Goal: Use online tool/utility: Utilize a website feature to perform a specific function

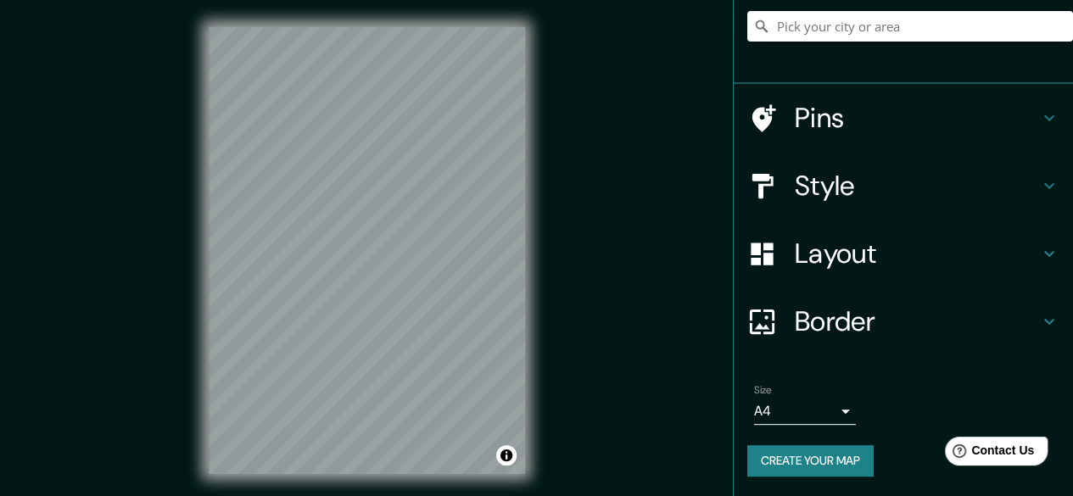
click at [873, 301] on div "Border" at bounding box center [903, 322] width 339 height 68
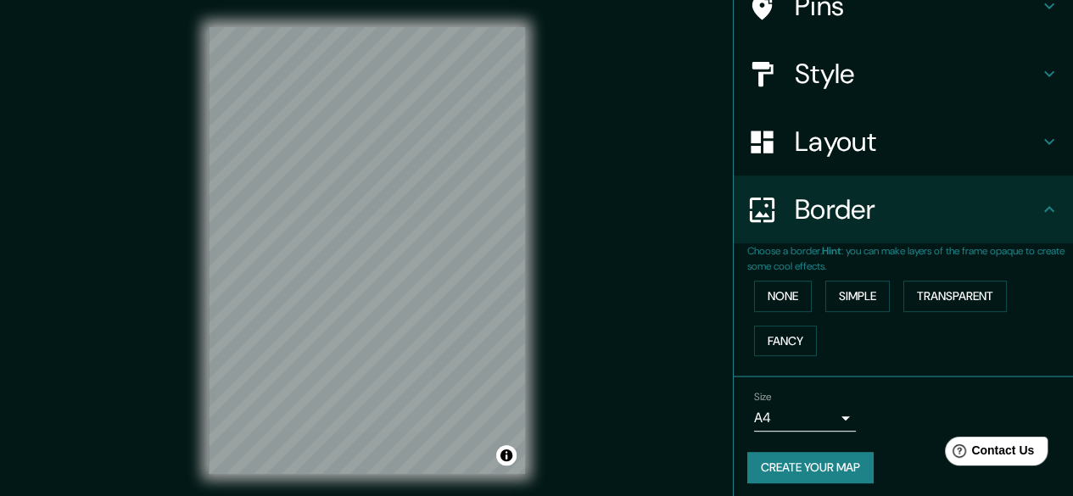
scroll to position [125, 0]
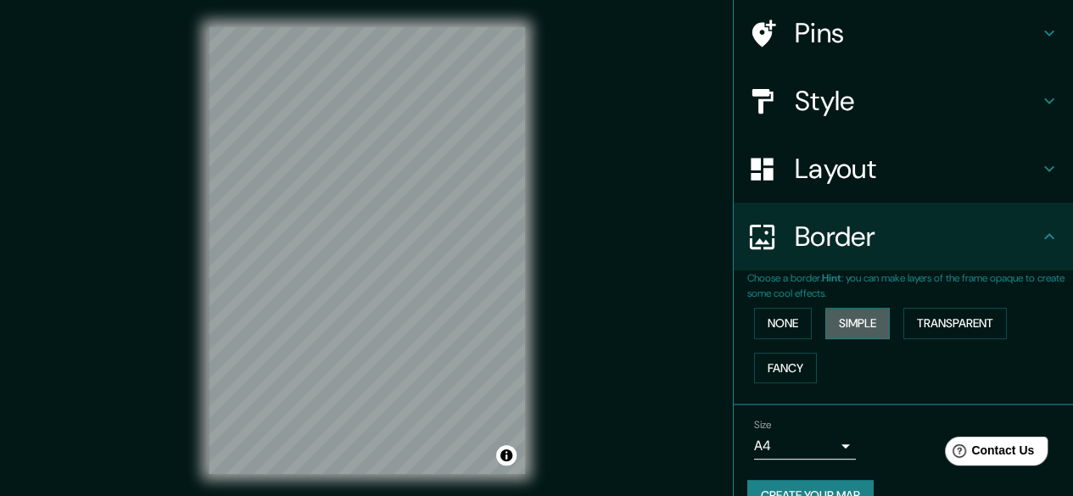
click at [877, 322] on button "Simple" at bounding box center [857, 323] width 64 height 31
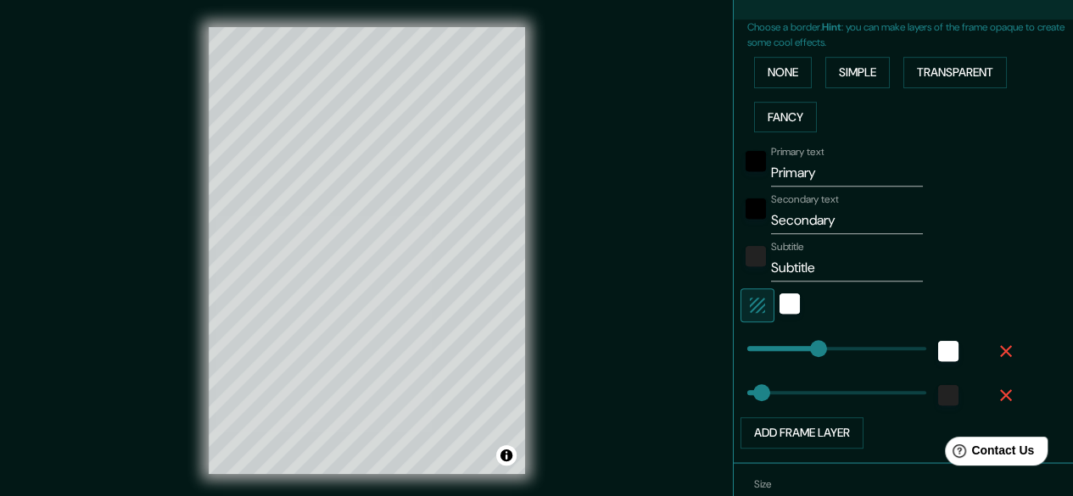
scroll to position [379, 0]
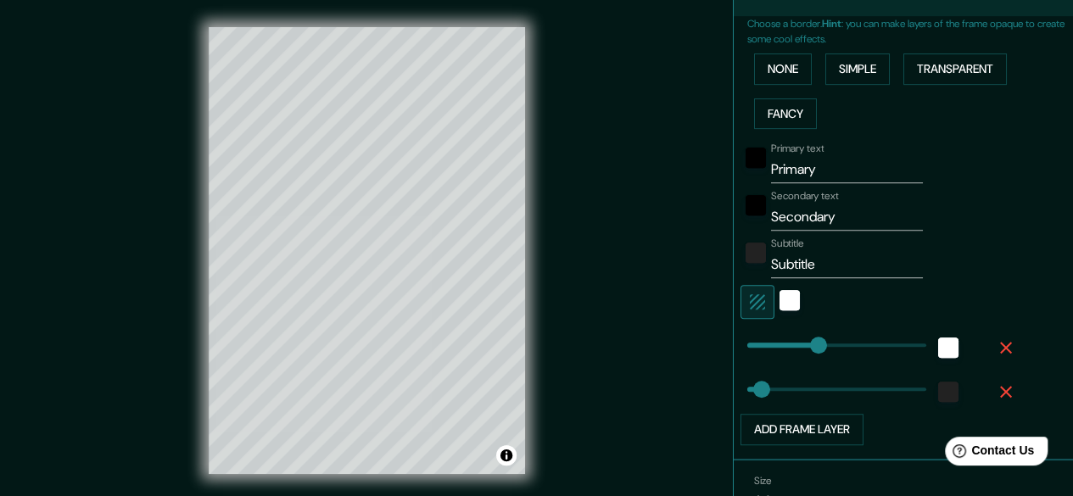
type input "149"
drag, startPoint x: 816, startPoint y: 159, endPoint x: 690, endPoint y: 163, distance: 125.6
click at [694, 163] on div "Mappin Location Pins Style Layout Border Choose a border. Hint : you can make l…" at bounding box center [536, 264] width 1073 height 528
type input "p"
type input "149"
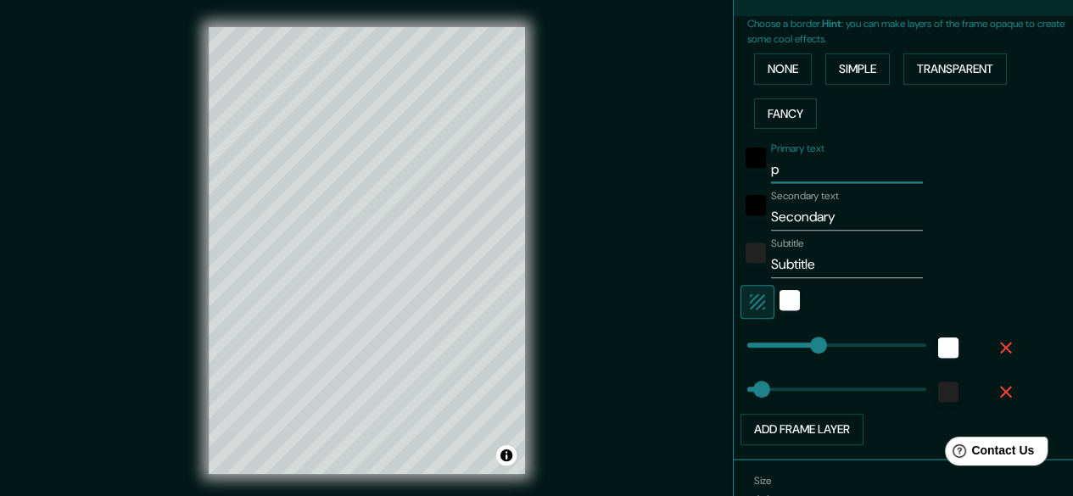
type input "30"
type input "pa"
type input "149"
type input "30"
type input "par"
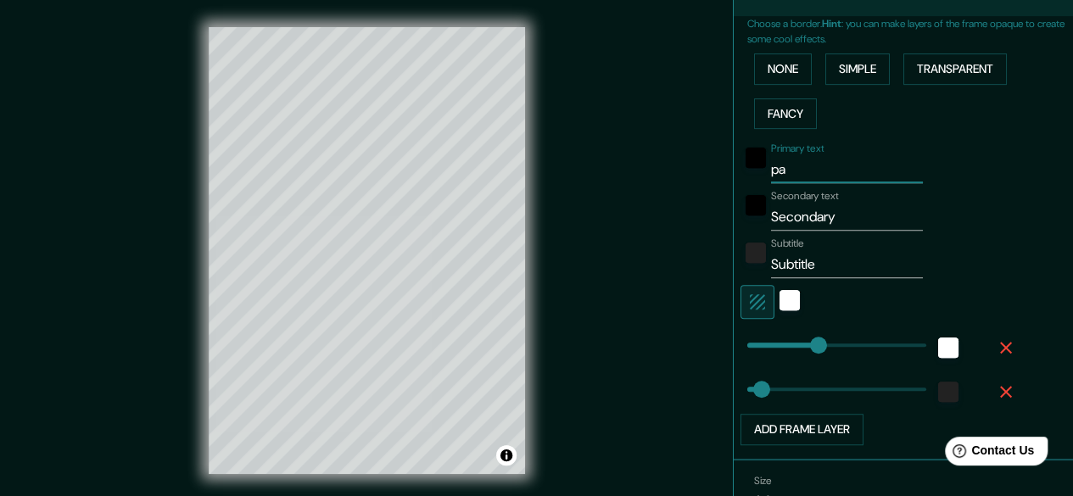
type input "149"
type input "30"
type input "pari"
type input "149"
type input "30"
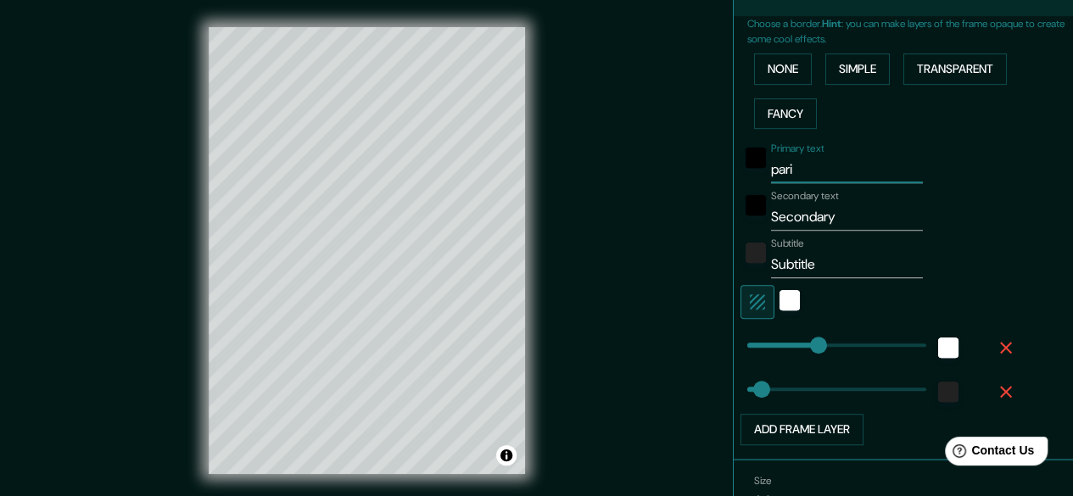
type input "[GEOGRAPHIC_DATA]"
type input "149"
type input "30"
type input "[GEOGRAPHIC_DATA]"
drag, startPoint x: 844, startPoint y: 220, endPoint x: 672, endPoint y: 198, distance: 173.6
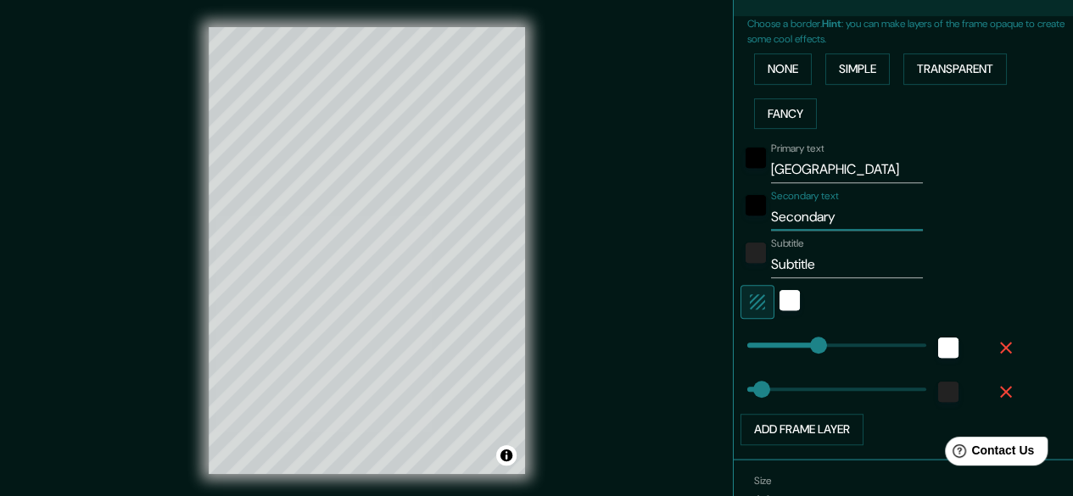
click at [678, 199] on div "Mappin Location Pins Style Layout Border Choose a border. Hint : you can make l…" at bounding box center [536, 264] width 1073 height 528
type input "d"
type input "149"
type input "30"
type input "di"
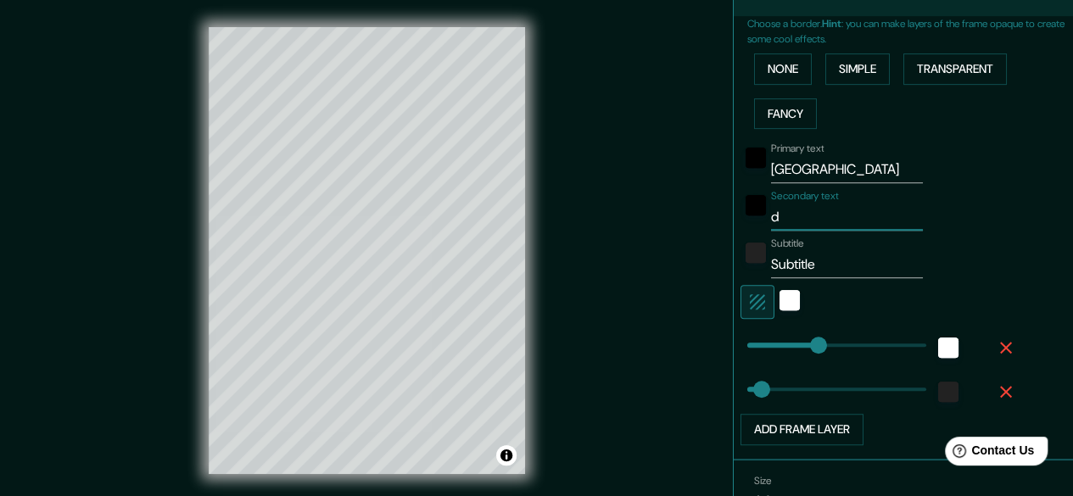
type input "149"
type input "30"
type input "dic"
type input "149"
type input "30"
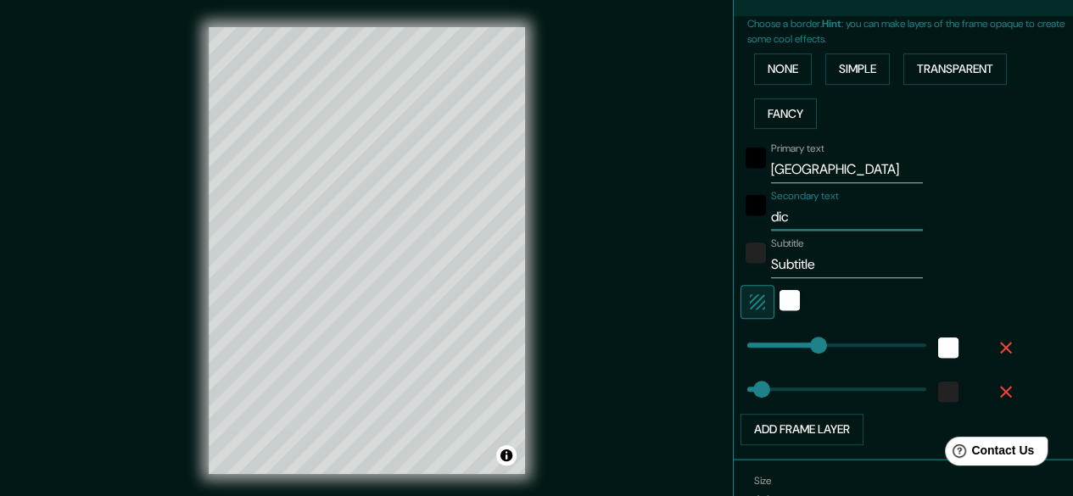
type input "dici"
type input "149"
type input "30"
type input "[PERSON_NAME]"
type input "149"
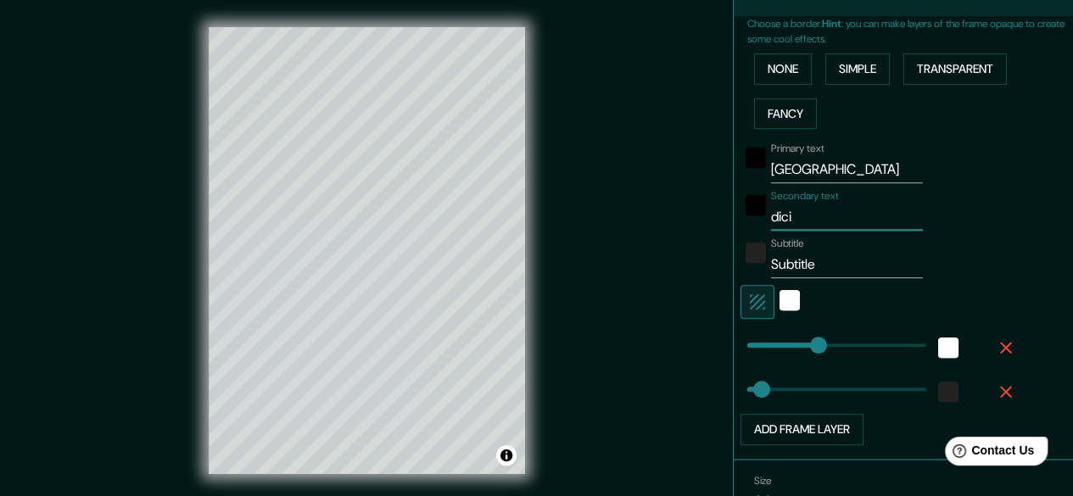
type input "30"
type input "diciem"
type input "149"
type input "30"
type input "diciemb"
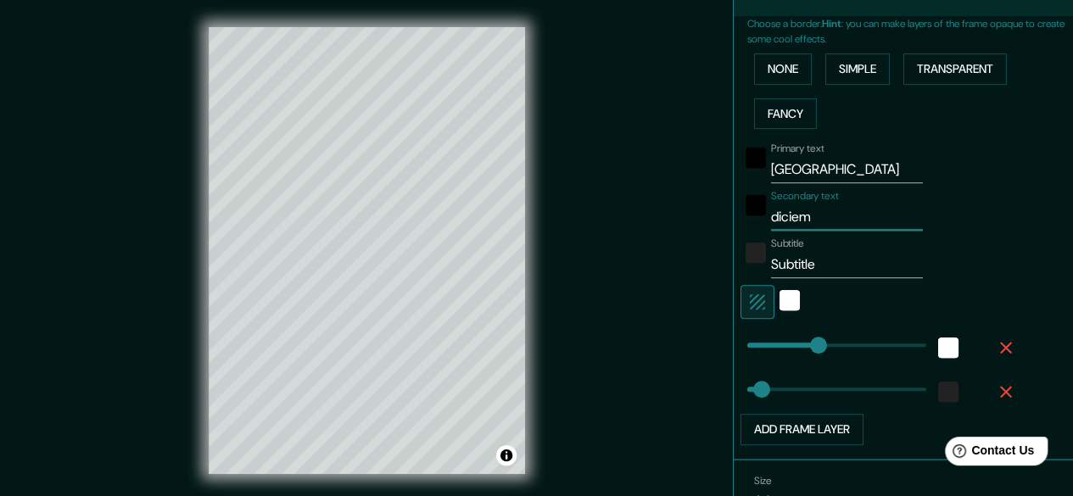
type input "149"
type input "30"
type input "diciembr"
type input "149"
type input "30"
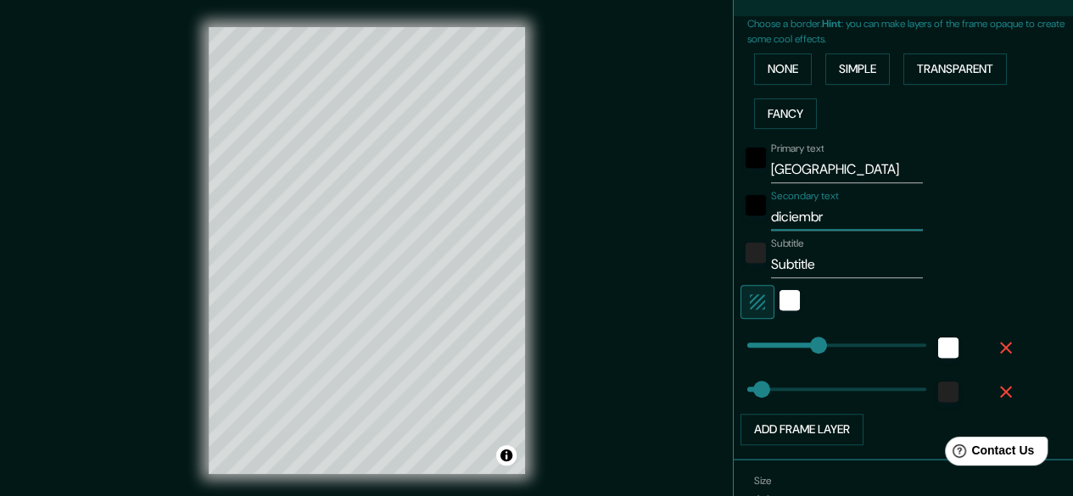
type input "diciembre"
type input "149"
type input "30"
type input "diciembre"
type input "149"
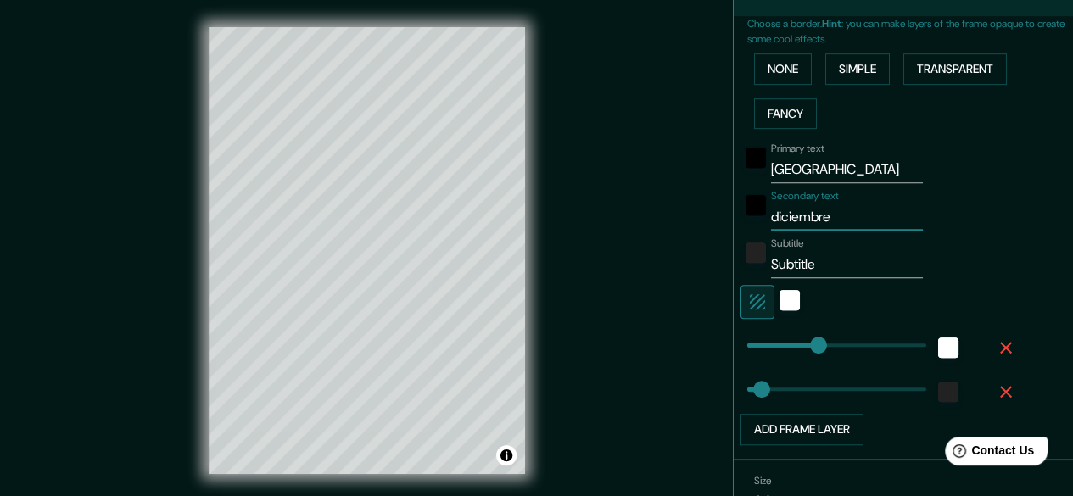
type input "30"
type input "diciembre 2"
type input "149"
type input "30"
type input "diciembre 20"
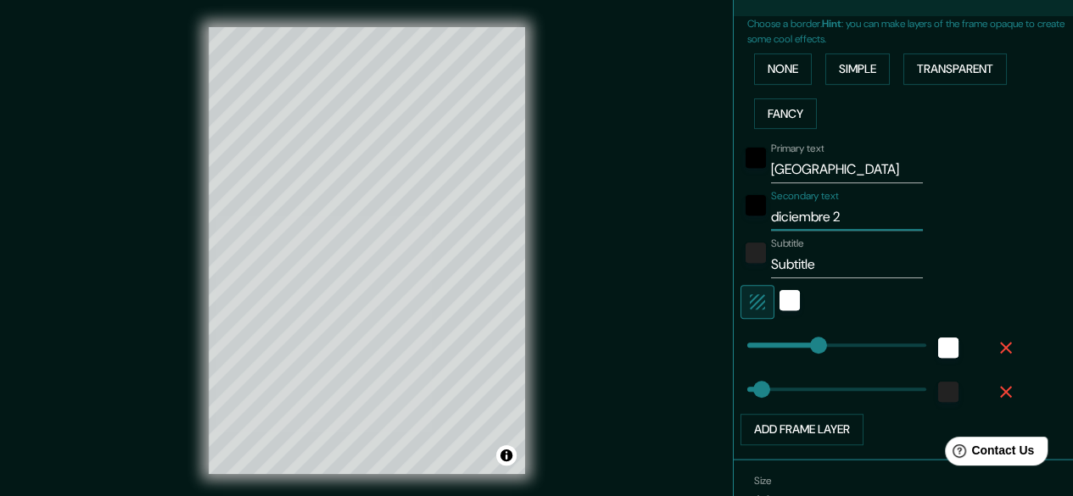
type input "149"
type input "30"
type input "diciembre 202"
type input "149"
type input "30"
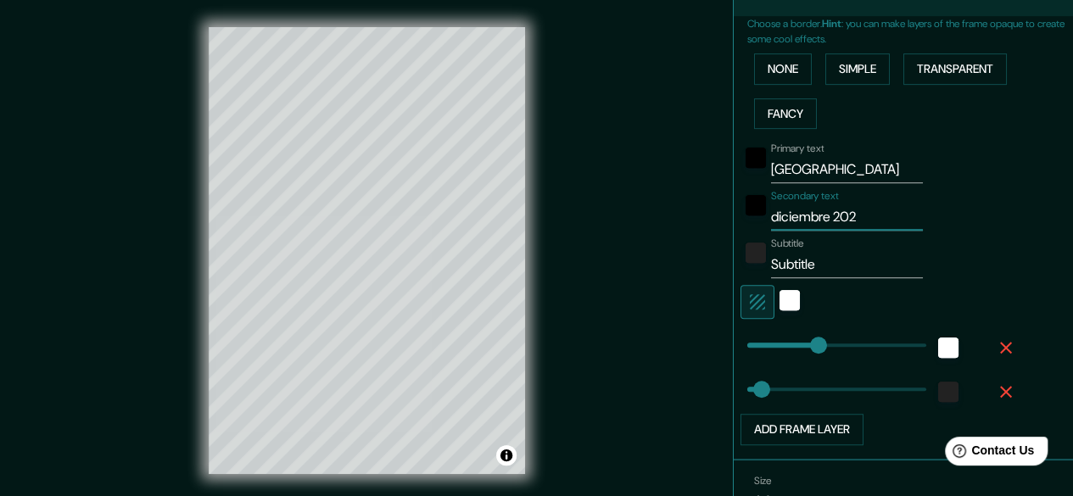
type input "diciembre 2023"
type input "149"
type input "30"
type input "diciembre 2023"
drag, startPoint x: 821, startPoint y: 257, endPoint x: 750, endPoint y: 248, distance: 71.9
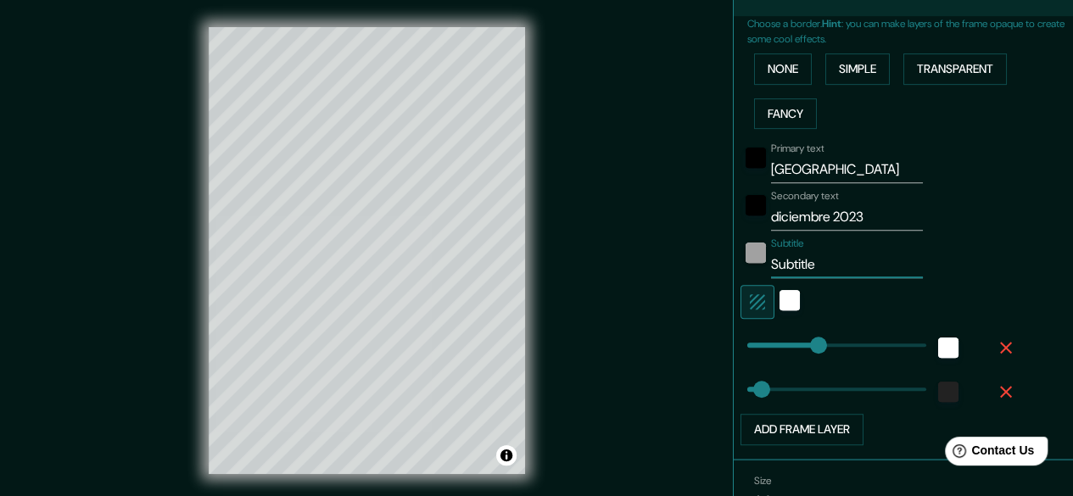
click at [750, 248] on div "Subtitle Subtitle" at bounding box center [879, 258] width 278 height 41
type input "149"
type input "30"
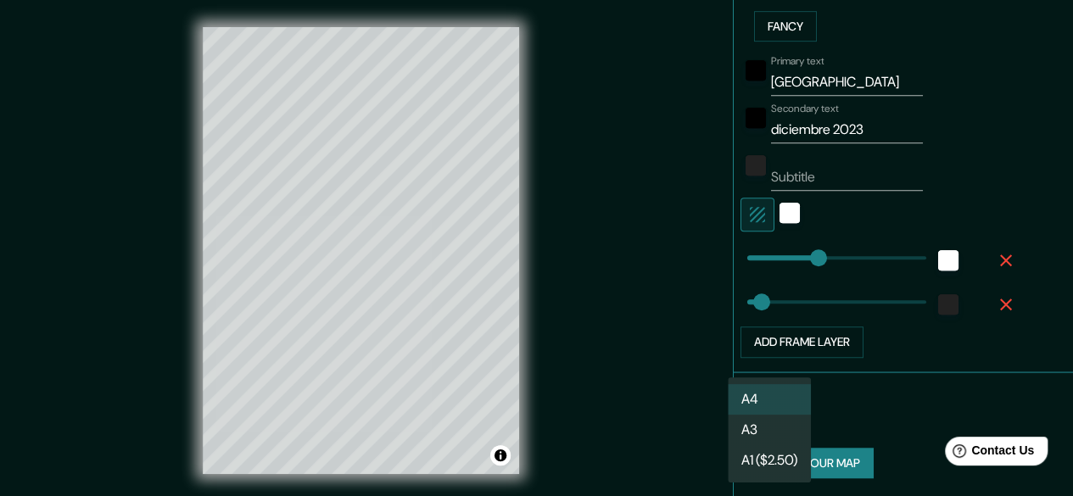
click at [759, 404] on body "Mappin Location Pins Style Layout Border Choose a border. Hint : you can make l…" at bounding box center [536, 248] width 1073 height 496
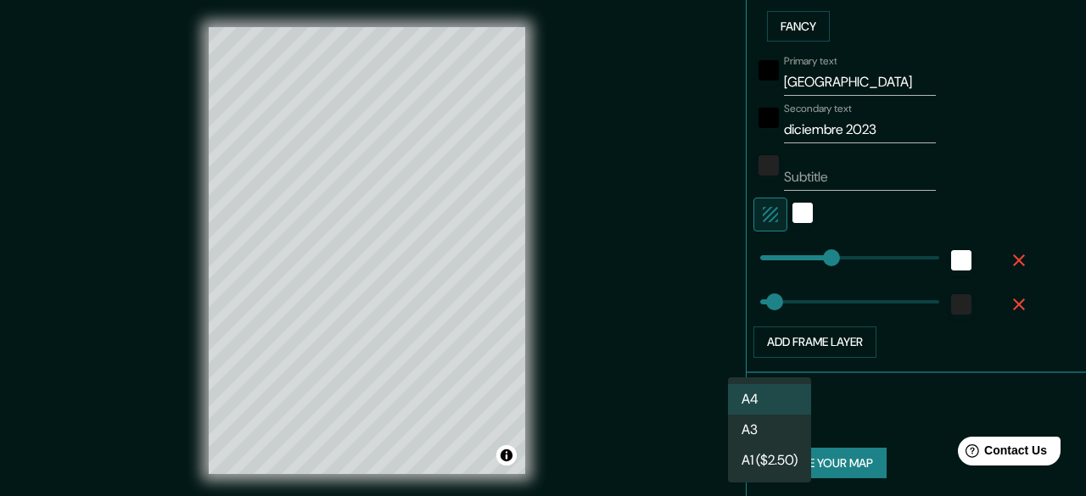
click at [768, 424] on li "A3" at bounding box center [769, 430] width 83 height 31
type input "a4"
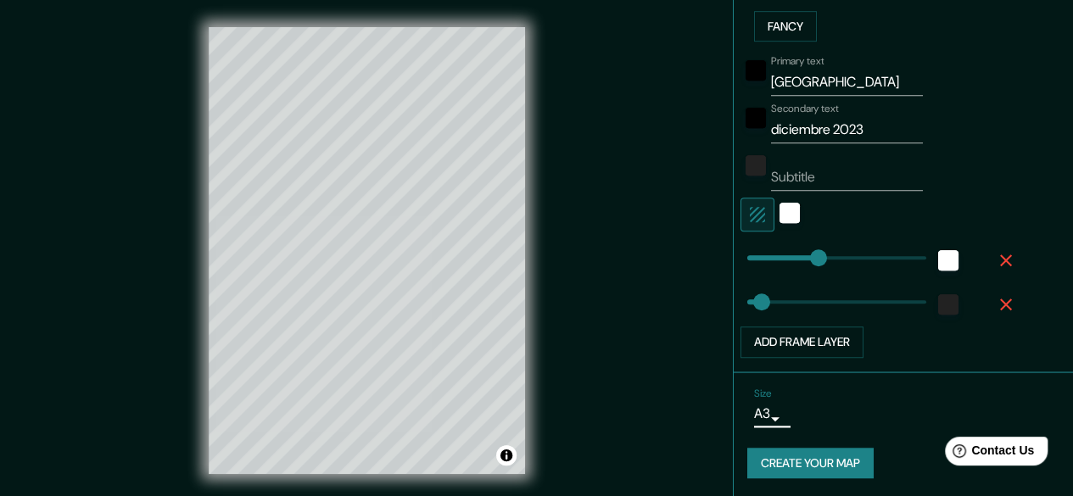
click at [830, 465] on button "Create your map" at bounding box center [810, 463] width 126 height 31
click at [771, 448] on button "Create your map" at bounding box center [810, 463] width 126 height 31
